Goal: Task Accomplishment & Management: Complete application form

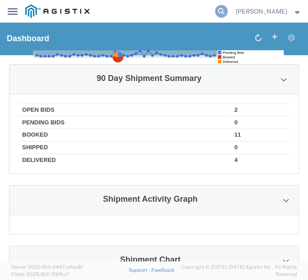
click at [228, 9] on icon at bounding box center [221, 11] width 13 height 13
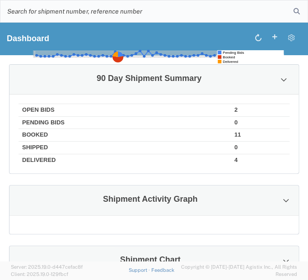
click at [161, 13] on input "search" at bounding box center [147, 11] width 294 height 22
paste input "56833634"
type input "56833634"
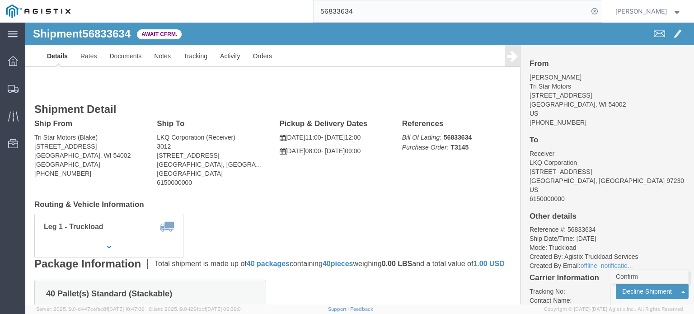
click link "Confirm"
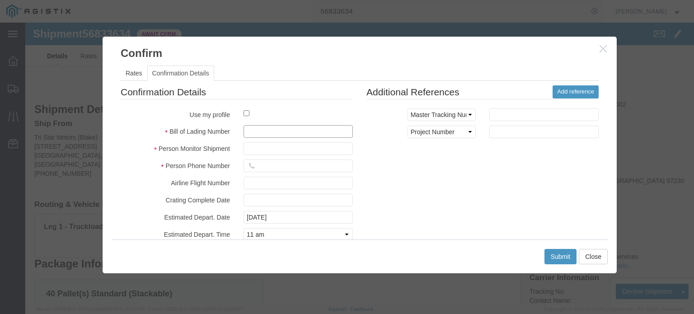
click input "text"
paste input "56833634"
type input "56833634"
click input "text"
type input "J"
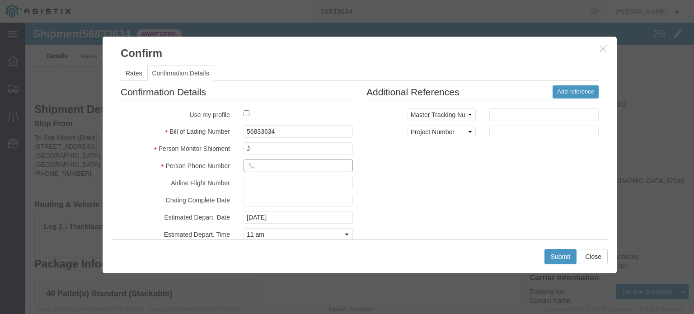
click input "text"
type input "4702032137"
click button "Submit"
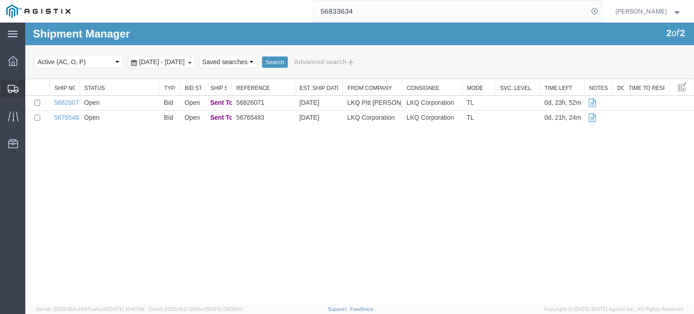
click at [13, 89] on icon at bounding box center [13, 89] width 11 height 8
click at [71, 116] on link "56765483" at bounding box center [69, 117] width 28 height 7
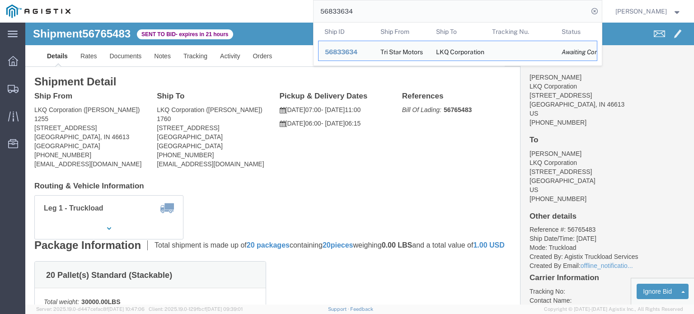
drag, startPoint x: 399, startPoint y: 13, endPoint x: 141, endPoint y: 2, distance: 258.4
click at [141, 2] on div "56833634 Ship ID Ship From Ship To Tracking Nu. Status Ship ID 56833634 Ship Fr…" at bounding box center [339, 11] width 525 height 23
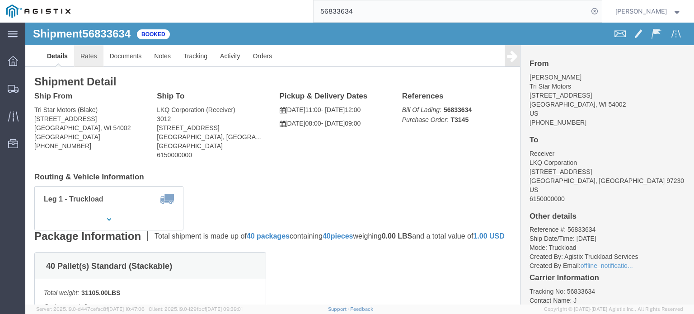
click link "Rates"
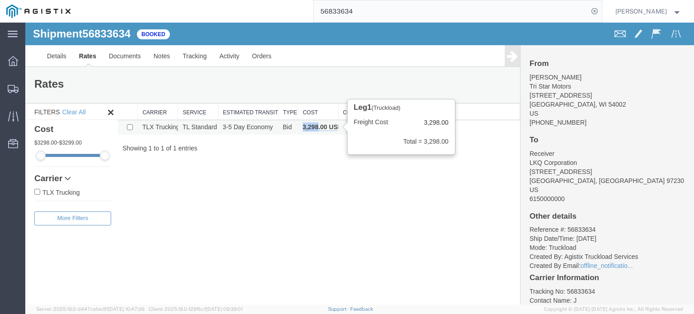
copy b "3,298"
drag, startPoint x: 302, startPoint y: 129, endPoint x: 318, endPoint y: 124, distance: 17.0
click at [308, 124] on td "3,298.00 USD" at bounding box center [318, 127] width 40 height 15
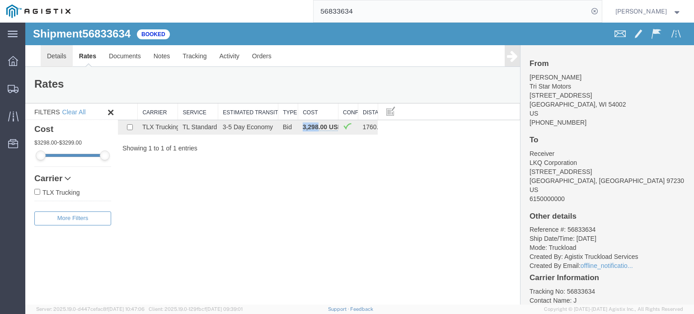
click at [48, 56] on link "Details" at bounding box center [57, 56] width 32 height 22
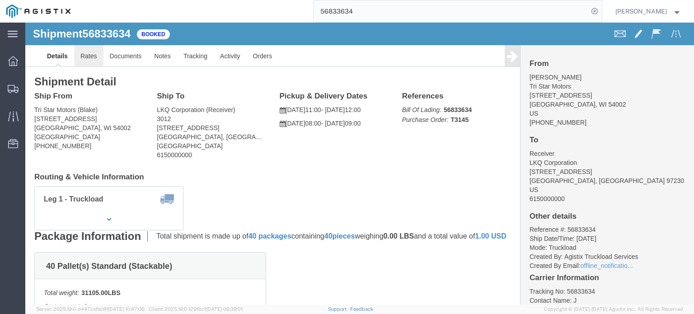
click link "Rates"
